Goal: Transaction & Acquisition: Purchase product/service

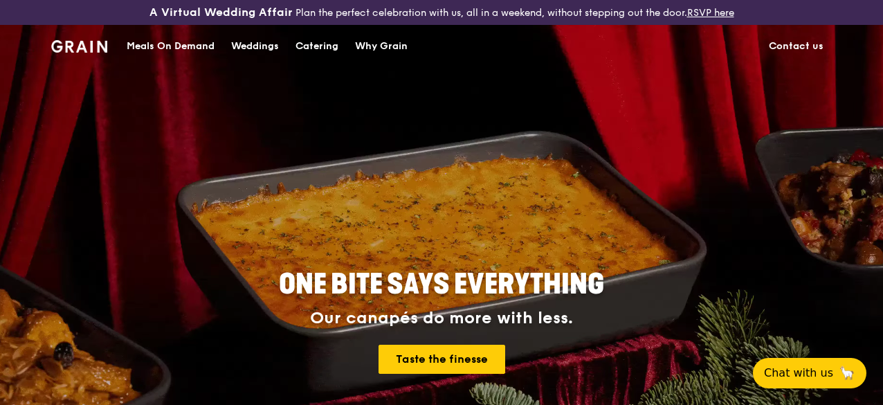
click at [298, 67] on div "Catering" at bounding box center [317, 47] width 43 height 42
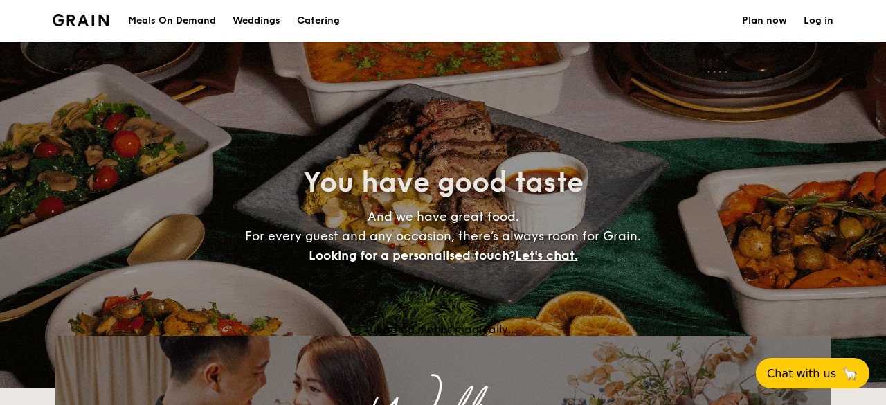
select select
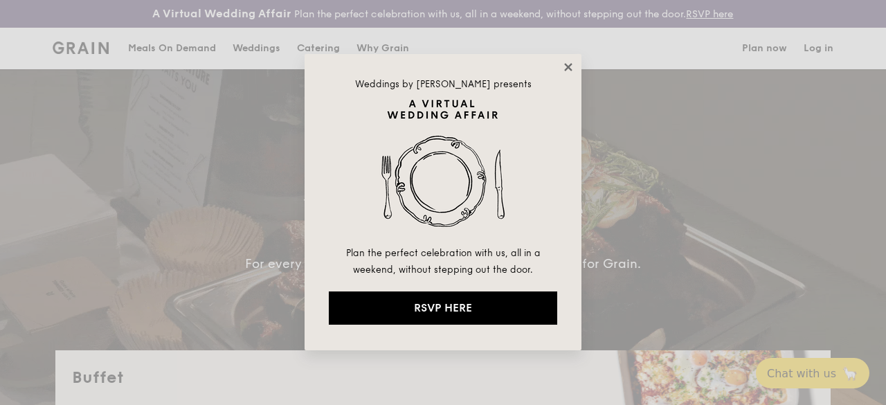
click at [571, 66] on icon at bounding box center [568, 67] width 8 height 8
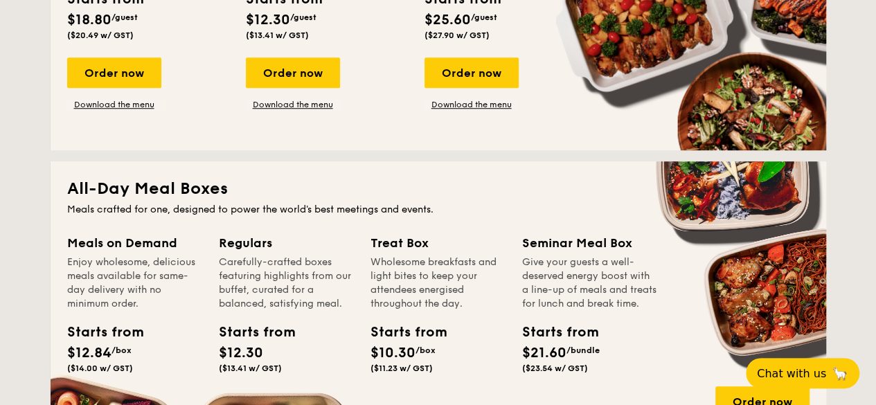
scroll to position [346, 0]
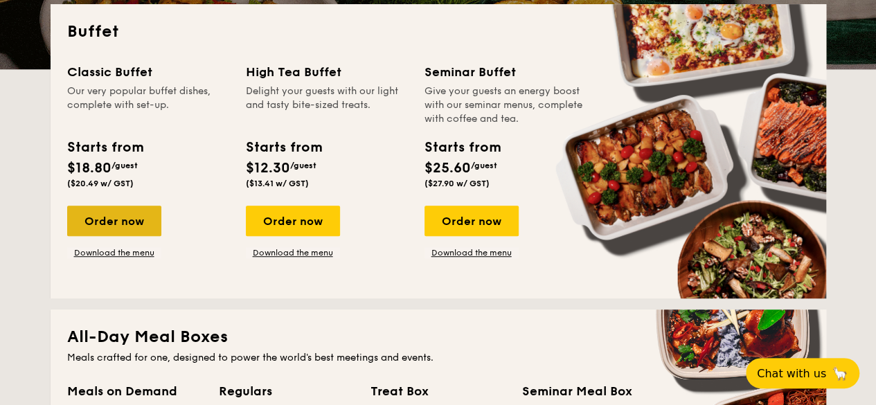
click at [120, 222] on div "Order now" at bounding box center [114, 221] width 94 height 30
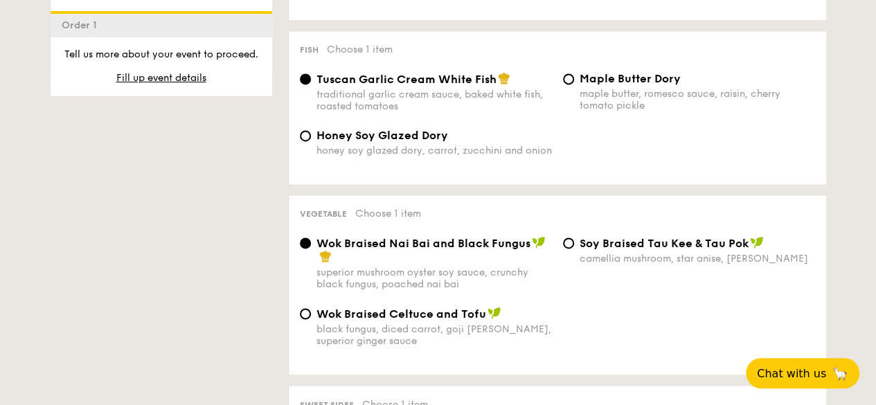
scroll to position [1039, 0]
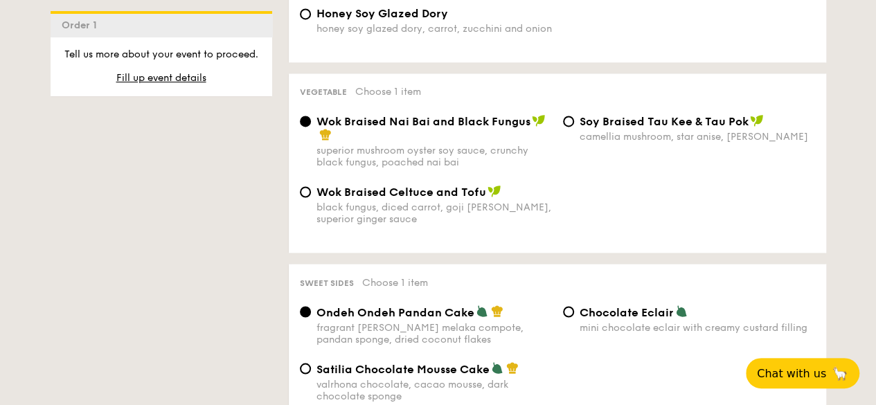
click at [428, 215] on div "black fungus, diced carrot, goji berry, superior ginger sauce" at bounding box center [433, 213] width 235 height 24
click at [311, 197] on input "Wok Braised Celtuce and Tofu black fungus, diced carrot, goji berry, superior g…" at bounding box center [305, 191] width 11 height 11
radio input "true"
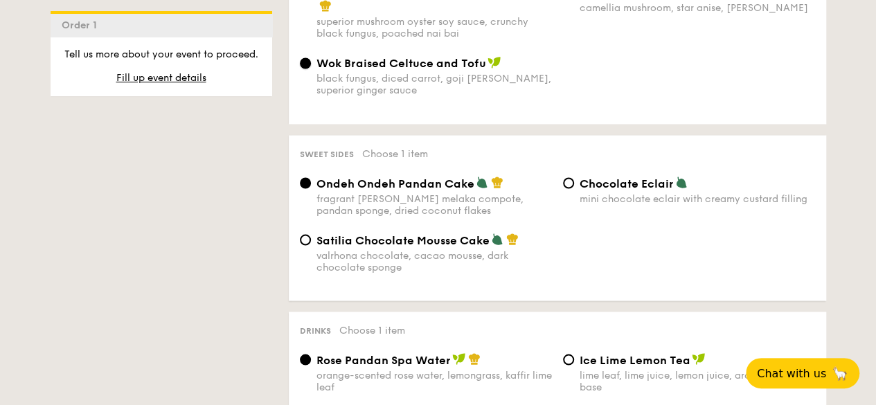
scroll to position [1177, 0]
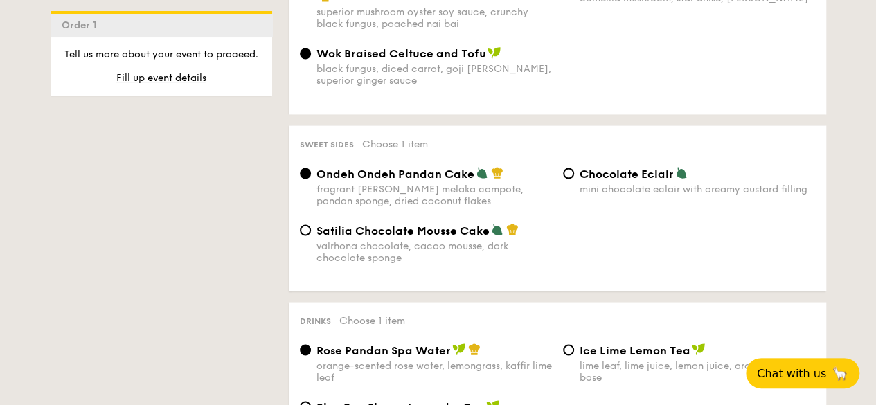
click at [623, 193] on div "mini chocolate eclair with creamy custard filling" at bounding box center [697, 189] width 235 height 12
click at [574, 179] on input "Chocolate Eclair mini chocolate eclair with creamy custard filling" at bounding box center [568, 173] width 11 height 11
radio input "true"
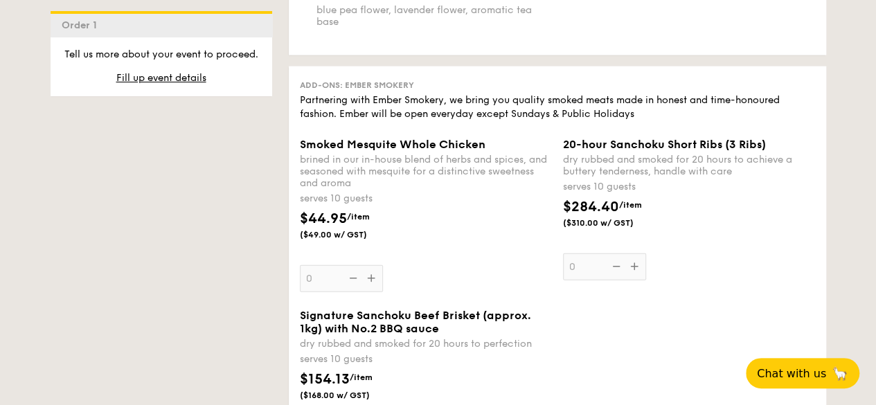
scroll to position [1592, 0]
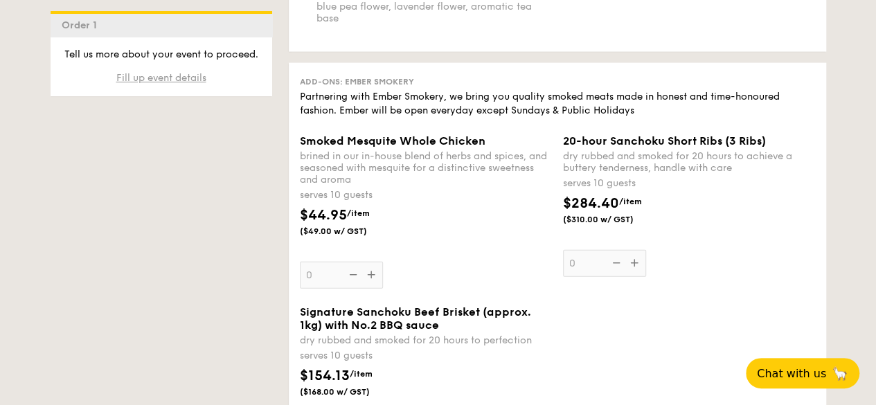
click at [140, 78] on span "Fill up event details" at bounding box center [161, 78] width 90 height 12
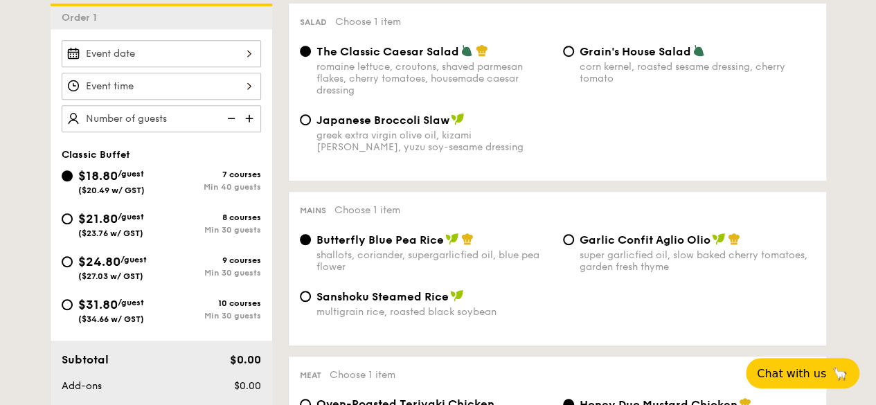
scroll to position [408, 0]
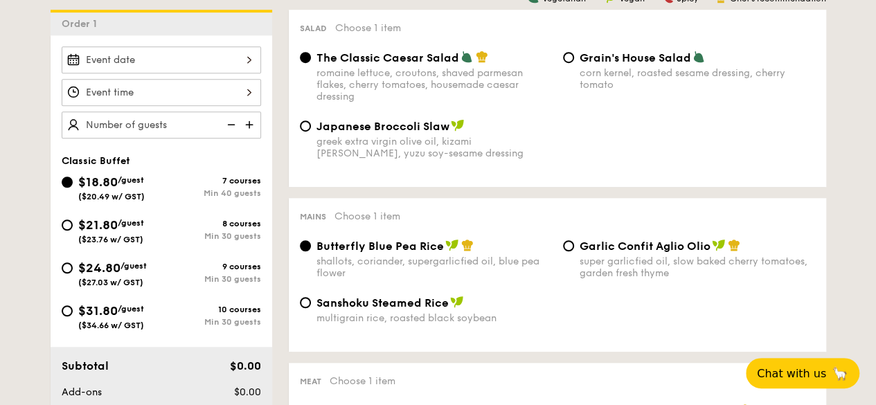
click at [140, 73] on div at bounding box center [161, 59] width 199 height 27
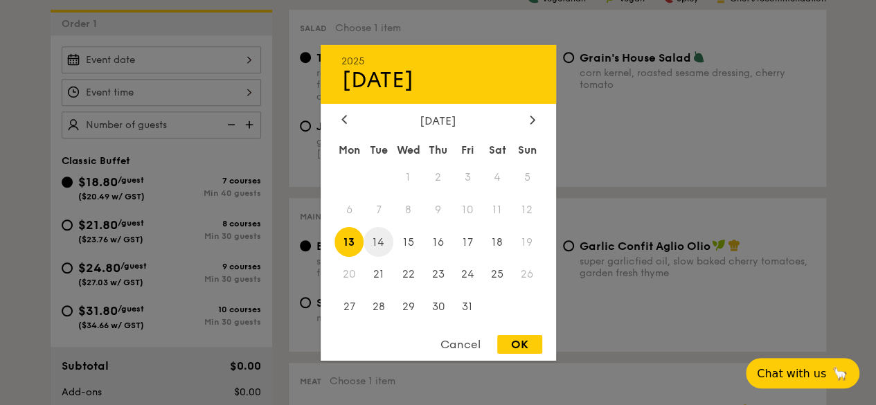
click at [383, 239] on span "14" at bounding box center [378, 242] width 30 height 30
click at [504, 343] on div "OK" at bounding box center [519, 344] width 45 height 19
type input "Oct 14, 2025"
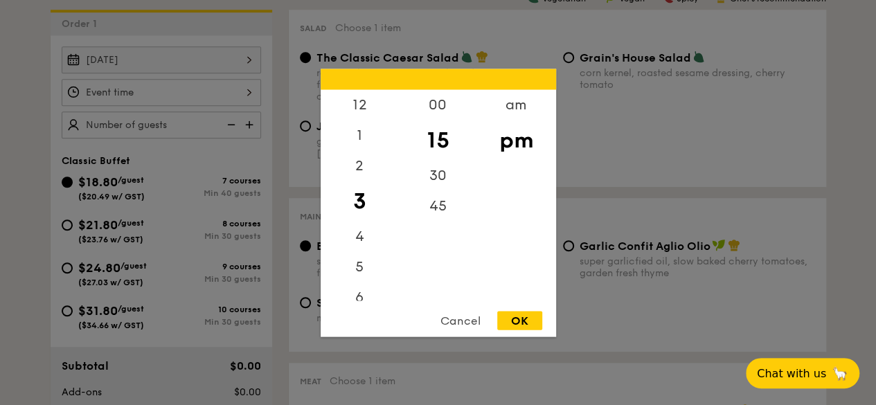
click at [144, 105] on div "12 1 2 3 4 5 6 7 8 9 10 11 00 15 30 45 am pm Cancel OK" at bounding box center [161, 92] width 199 height 27
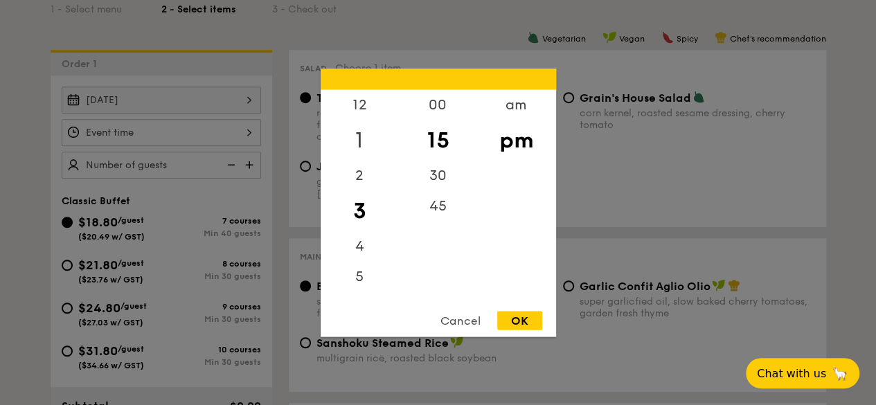
scroll to position [339, 0]
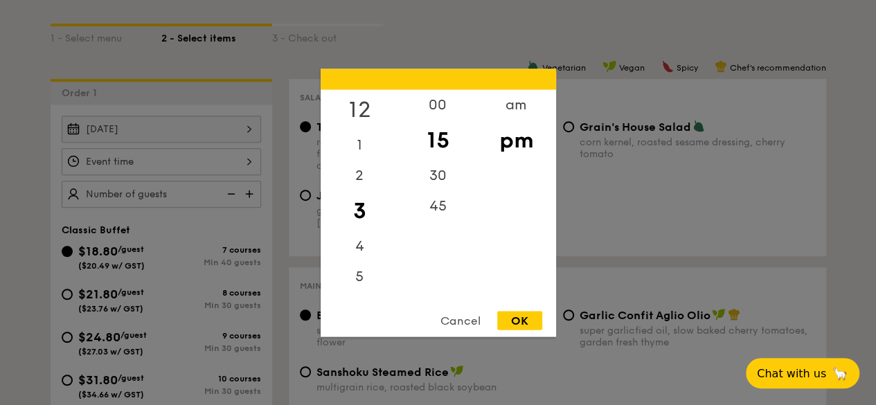
click at [357, 109] on div "12" at bounding box center [360, 109] width 78 height 40
click at [437, 103] on div "00" at bounding box center [438, 109] width 78 height 40
click at [526, 155] on div "pm" at bounding box center [516, 140] width 78 height 40
click at [349, 287] on div "11" at bounding box center [360, 286] width 78 height 30
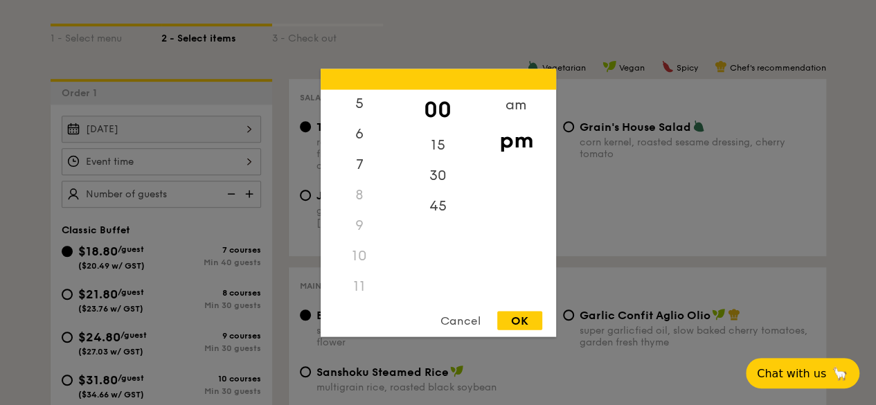
click at [359, 283] on div "11" at bounding box center [360, 286] width 78 height 30
click at [512, 110] on div "am" at bounding box center [516, 109] width 78 height 40
click at [355, 285] on div "11" at bounding box center [360, 283] width 78 height 40
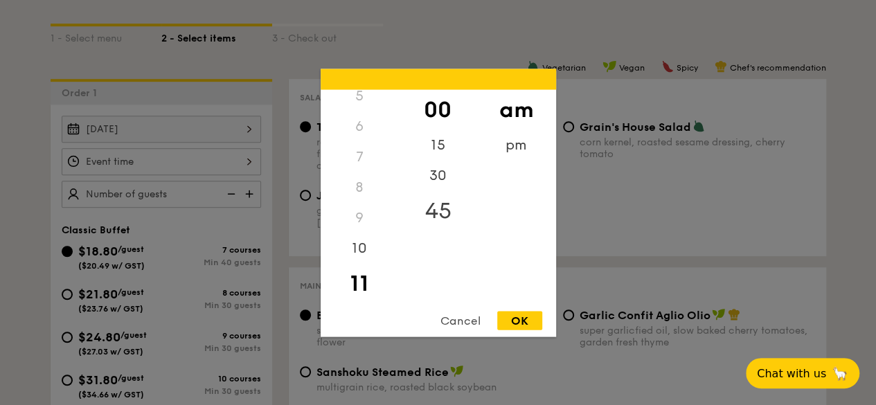
click at [426, 207] on div "45" at bounding box center [438, 210] width 78 height 40
click at [509, 318] on div "OK" at bounding box center [519, 320] width 45 height 19
type input "11:45AM"
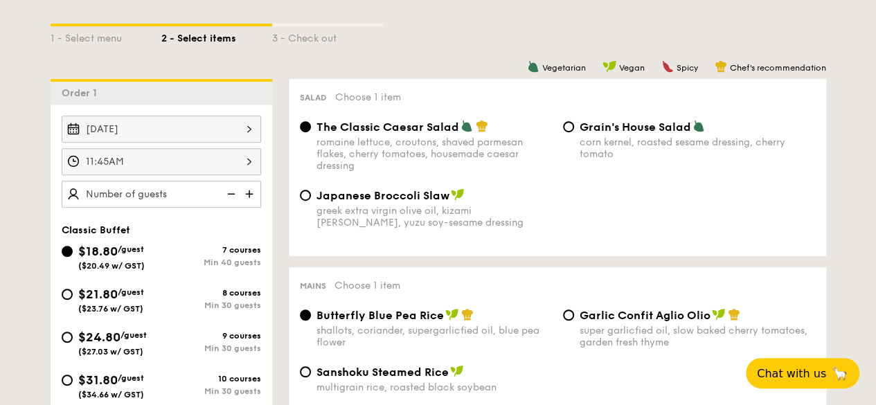
click at [246, 207] on img at bounding box center [250, 194] width 21 height 26
click at [236, 207] on img at bounding box center [229, 194] width 21 height 26
click at [222, 204] on img at bounding box center [229, 194] width 21 height 26
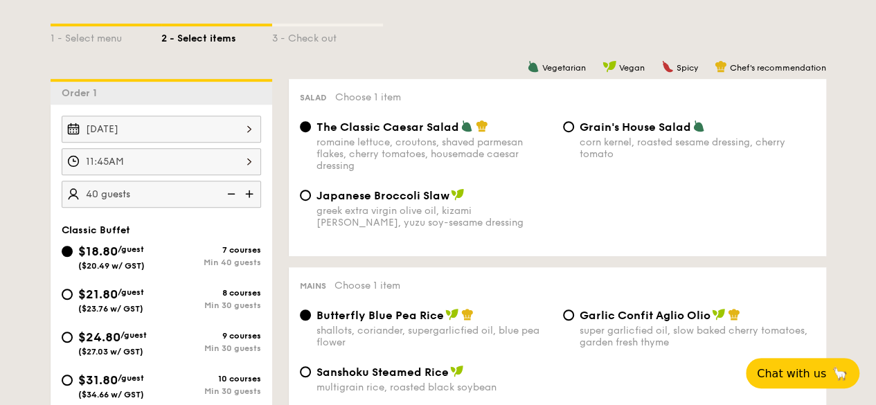
click at [250, 199] on img at bounding box center [250, 194] width 21 height 26
click at [234, 203] on img at bounding box center [229, 194] width 21 height 26
type input "40 guests"
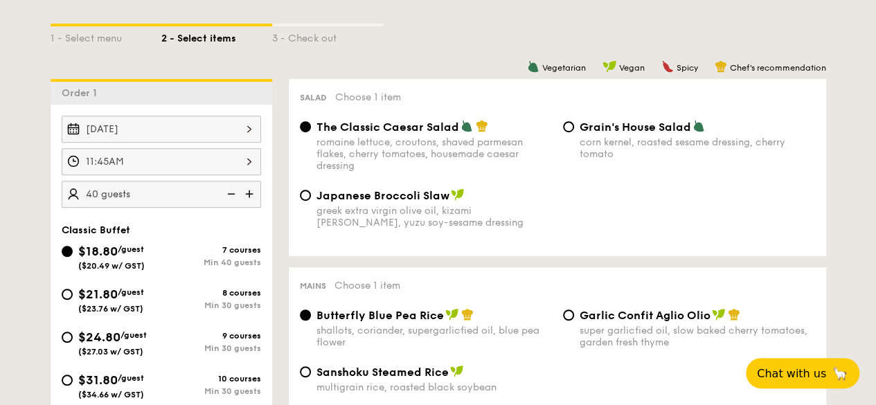
click at [234, 203] on img at bounding box center [229, 194] width 21 height 26
click at [233, 203] on img at bounding box center [229, 194] width 21 height 26
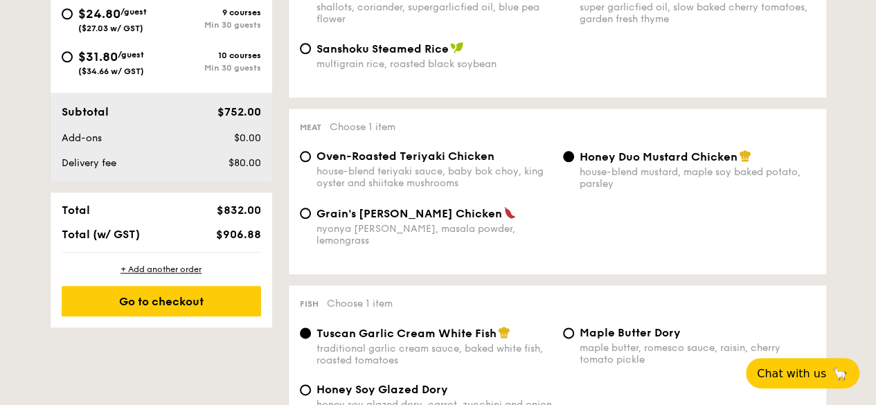
scroll to position [478, 0]
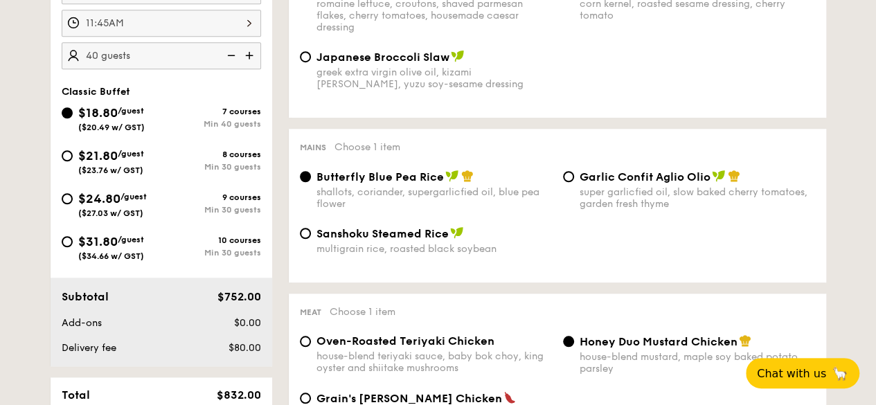
click at [68, 171] on div "$21.80 /guest ($23.76 w/ GST)" at bounding box center [112, 160] width 100 height 29
click at [68, 161] on input "$21.80 /guest ($23.76 w/ GST) 8 courses Min 30 guests" at bounding box center [67, 155] width 11 height 11
radio input "true"
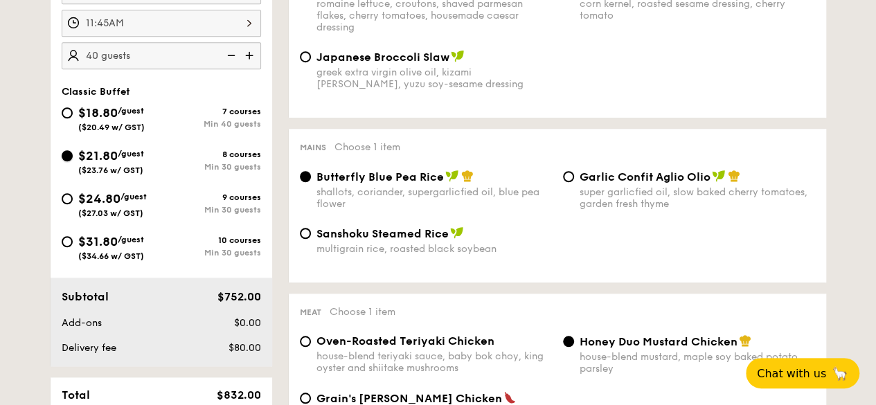
radio input "true"
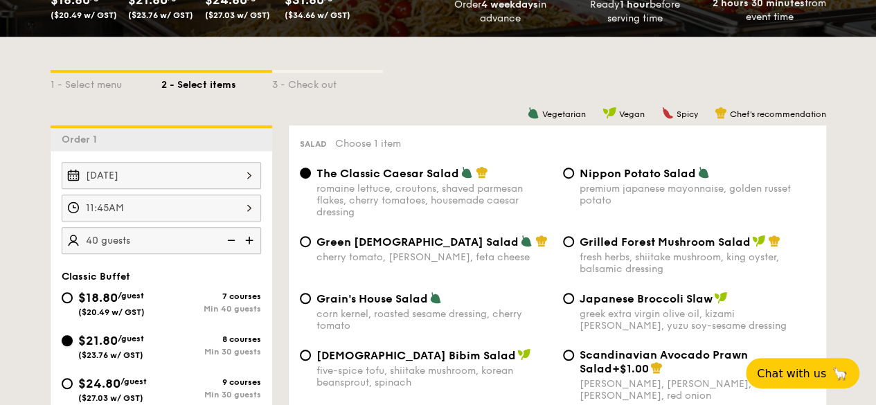
scroll to position [270, 0]
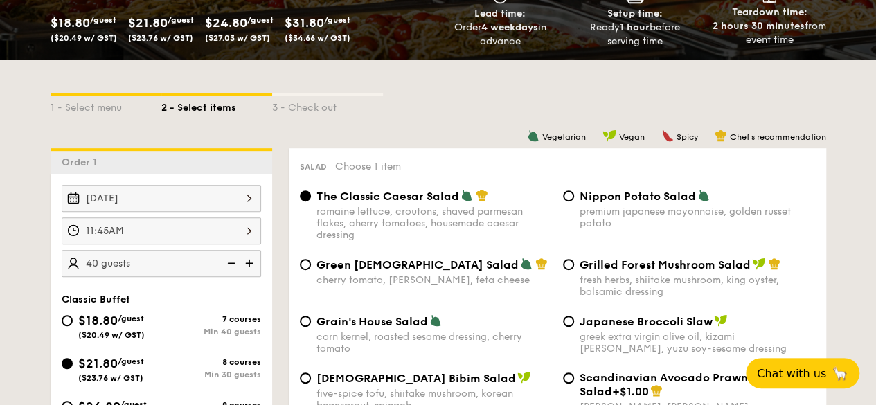
click at [223, 275] on img at bounding box center [229, 263] width 21 height 26
click at [227, 276] on img at bounding box center [229, 263] width 21 height 26
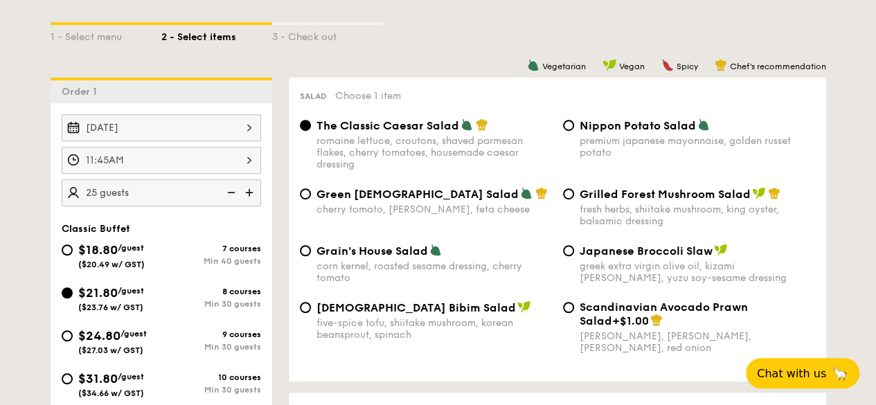
scroll to position [408, 0]
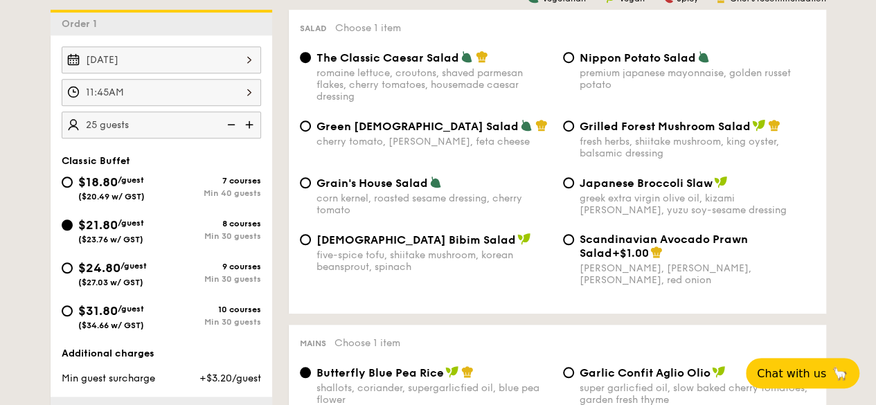
click at [539, 314] on div "Salad Choose 1 item The Classic Caesar Salad romaine lettuce, croutons, shaved …" at bounding box center [557, 162] width 537 height 304
click at [252, 138] on img at bounding box center [250, 124] width 21 height 26
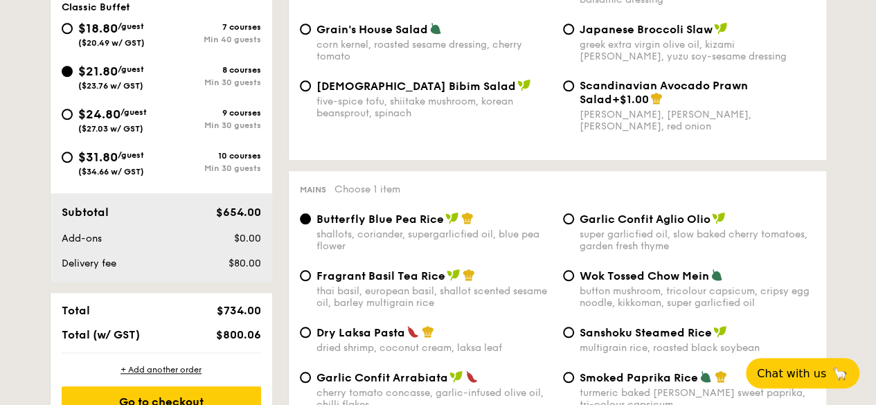
scroll to position [478, 0]
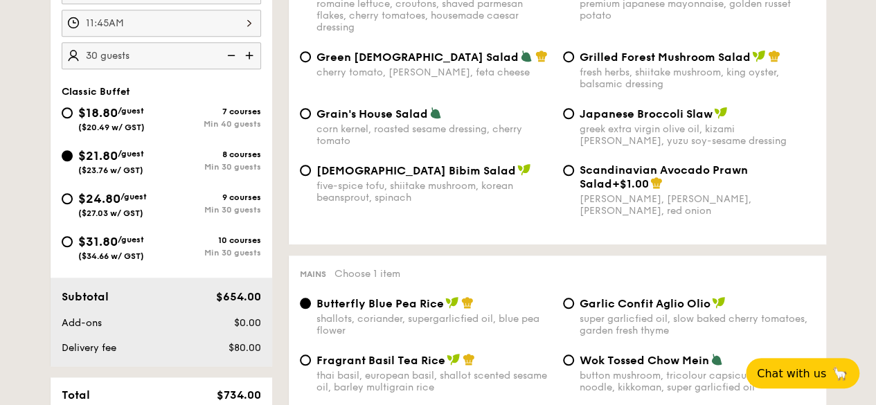
click at [230, 66] on img at bounding box center [229, 55] width 21 height 26
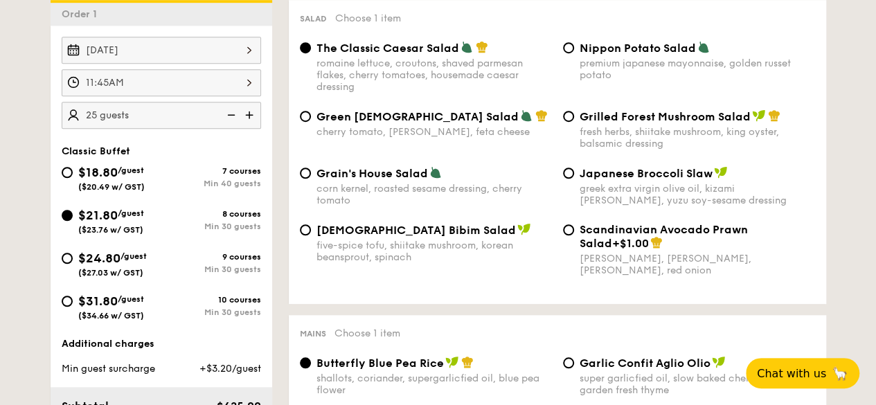
scroll to position [339, 0]
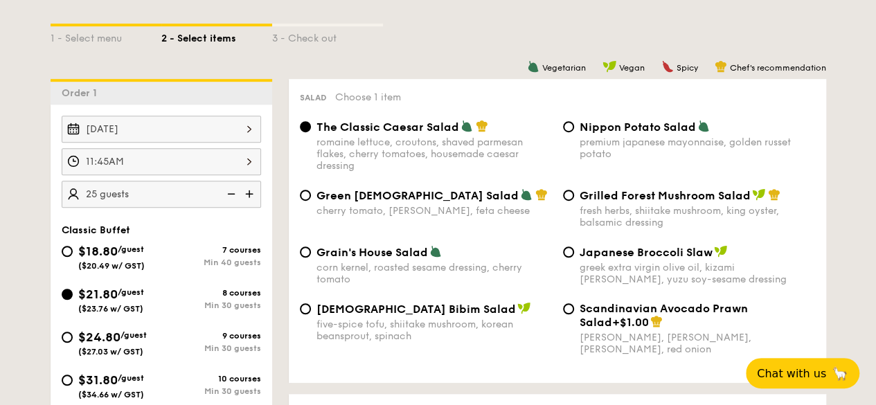
click at [248, 201] on img at bounding box center [250, 194] width 21 height 26
type input "30 guests"
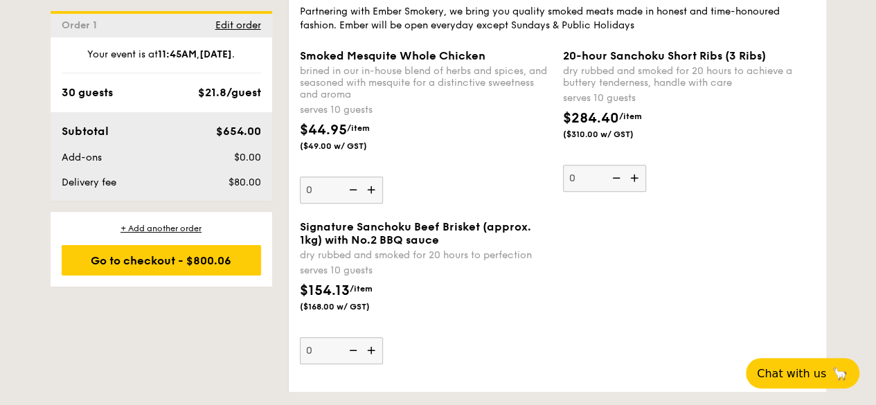
scroll to position [3046, 0]
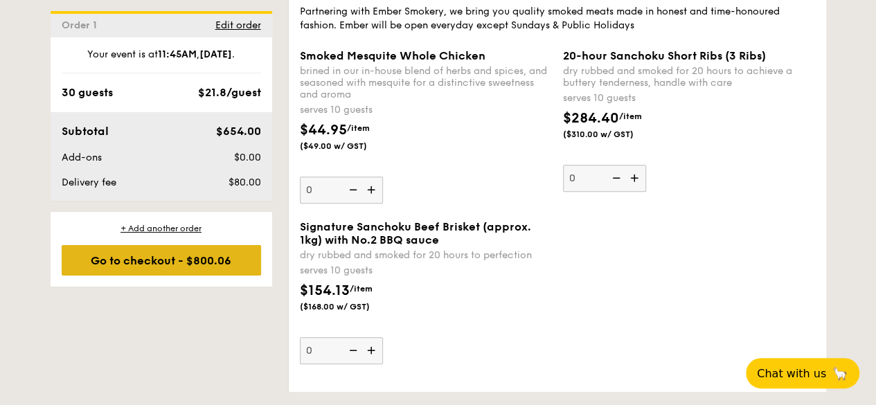
click at [150, 260] on div "Go to checkout - $800.06" at bounding box center [161, 260] width 199 height 30
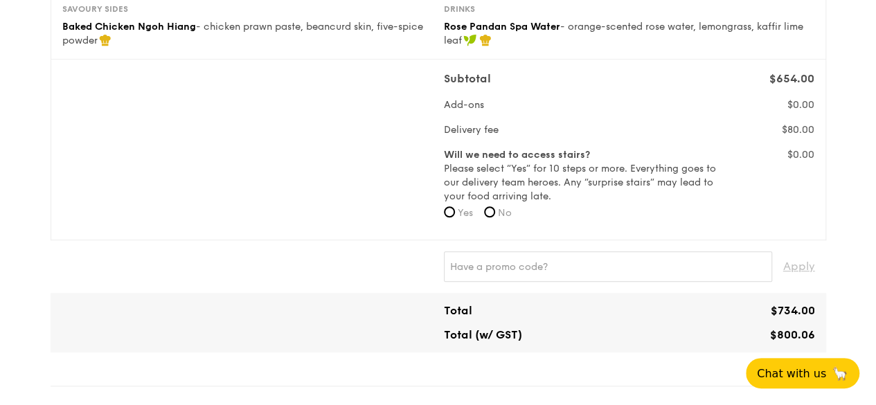
scroll to position [554, 0]
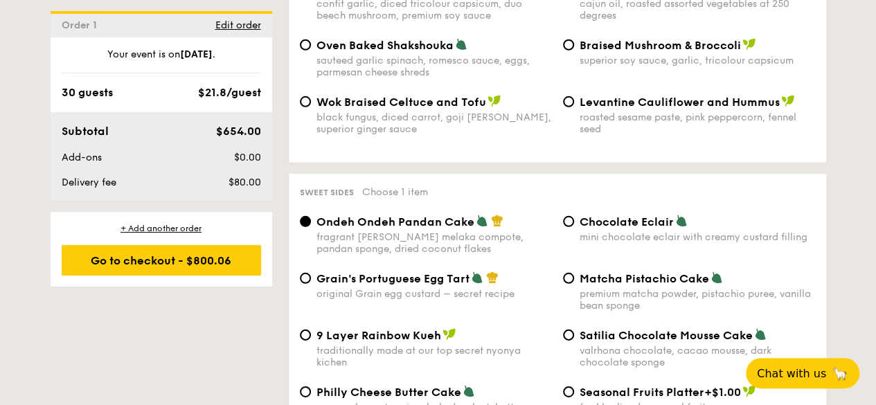
scroll to position [1774, 0]
